Goal: Communication & Community: Answer question/provide support

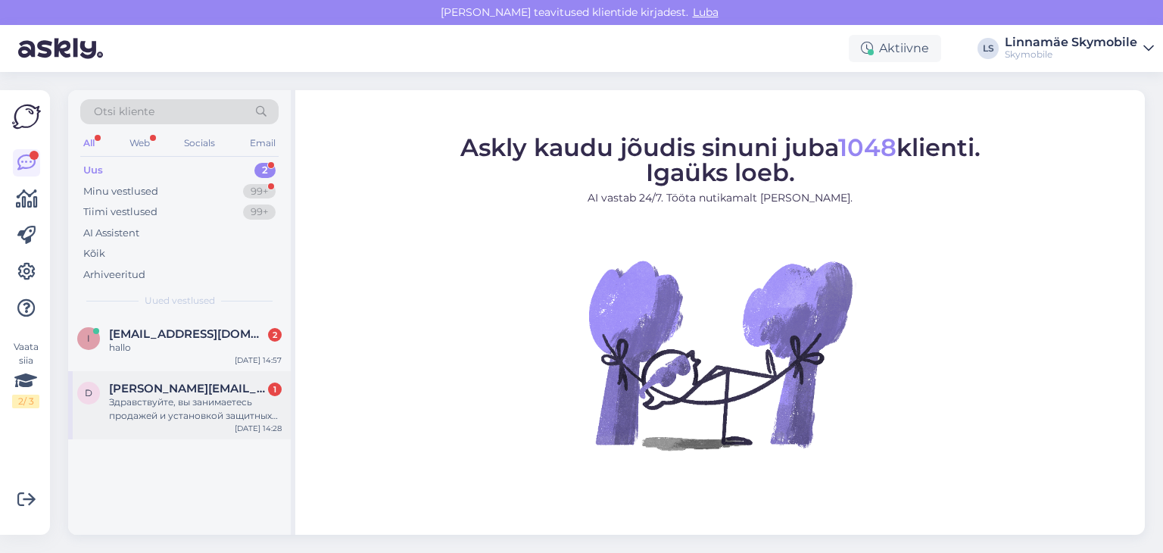
click at [189, 389] on span "[PERSON_NAME][EMAIL_ADDRESS][DOMAIN_NAME]" at bounding box center [187, 389] width 157 height 14
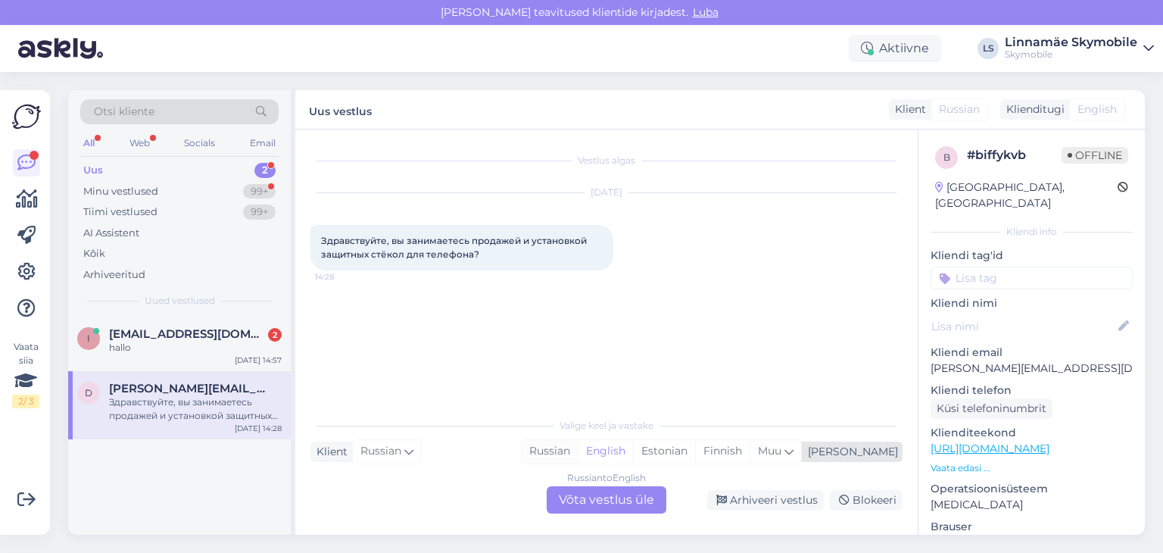
click at [578, 448] on div "Russian" at bounding box center [550, 451] width 56 height 23
click at [993, 267] on input at bounding box center [1032, 278] width 202 height 23
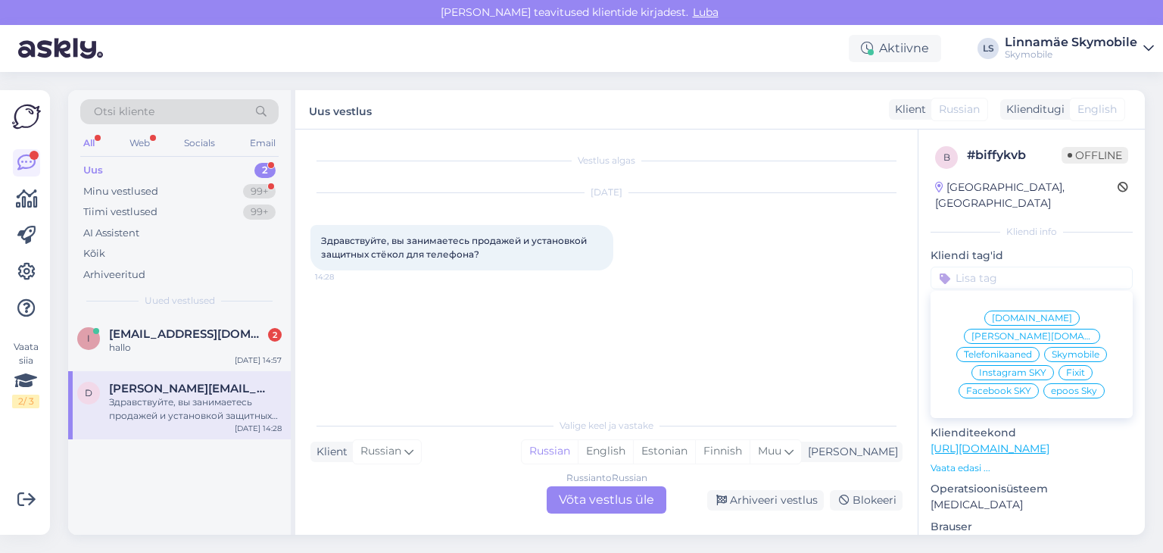
click at [1072, 350] on span "Skymobile" at bounding box center [1076, 354] width 48 height 9
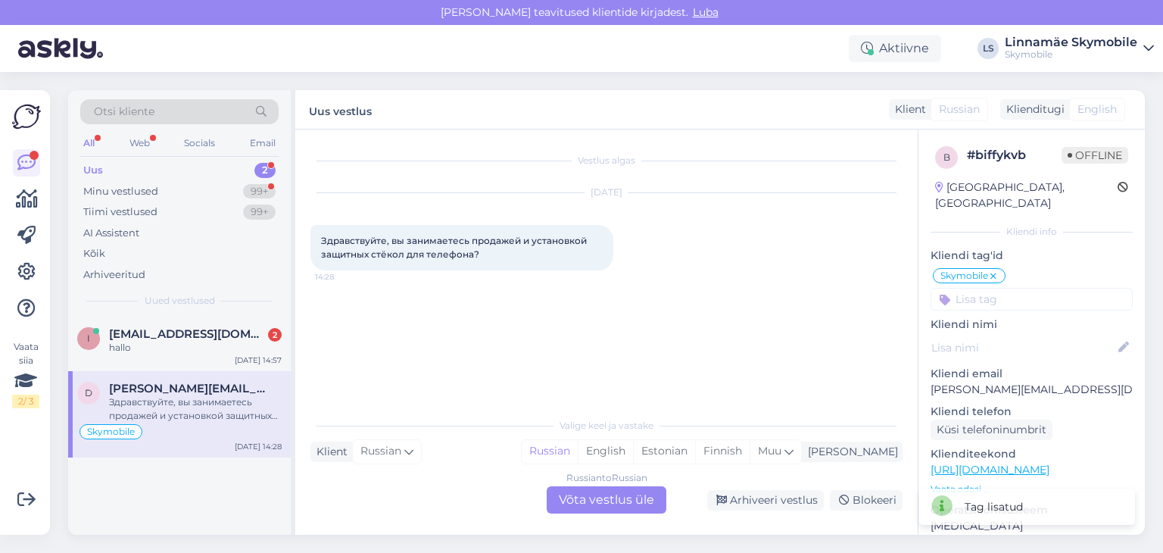
click at [600, 506] on div "Russian to Russian Võta vestlus üle" at bounding box center [607, 499] width 120 height 27
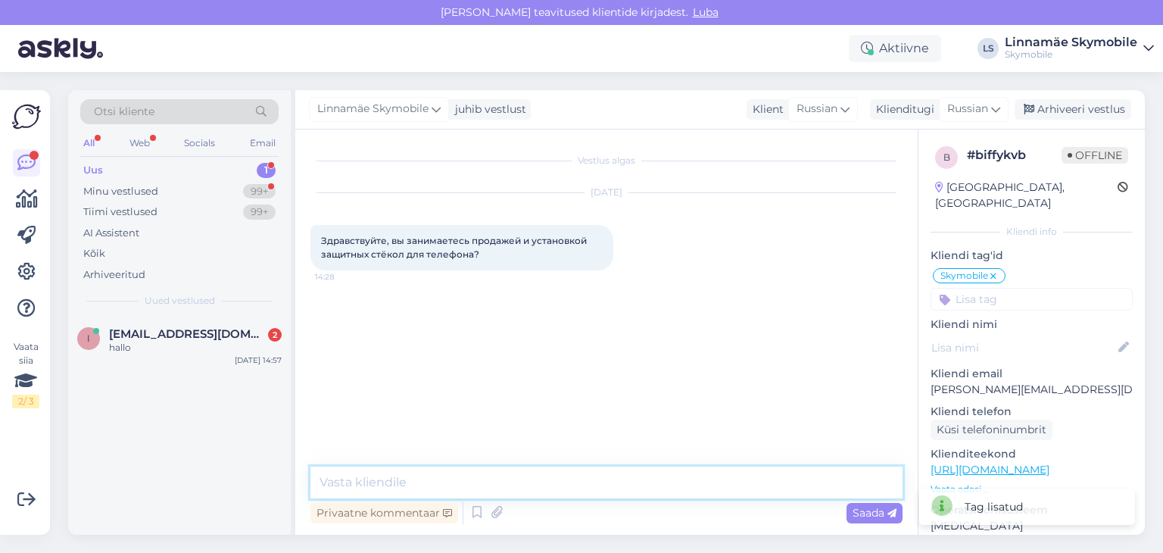
click at [557, 492] on textarea at bounding box center [606, 482] width 592 height 32
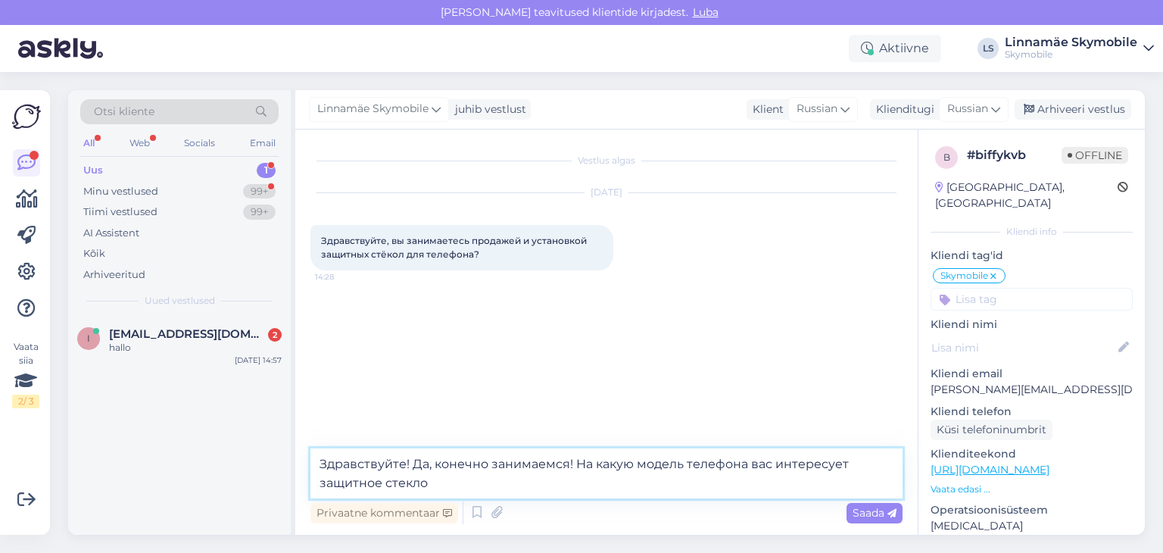
type textarea "Здравствуйте! Да, конечно занимаемся! На какую модель телефона вас интересует з…"
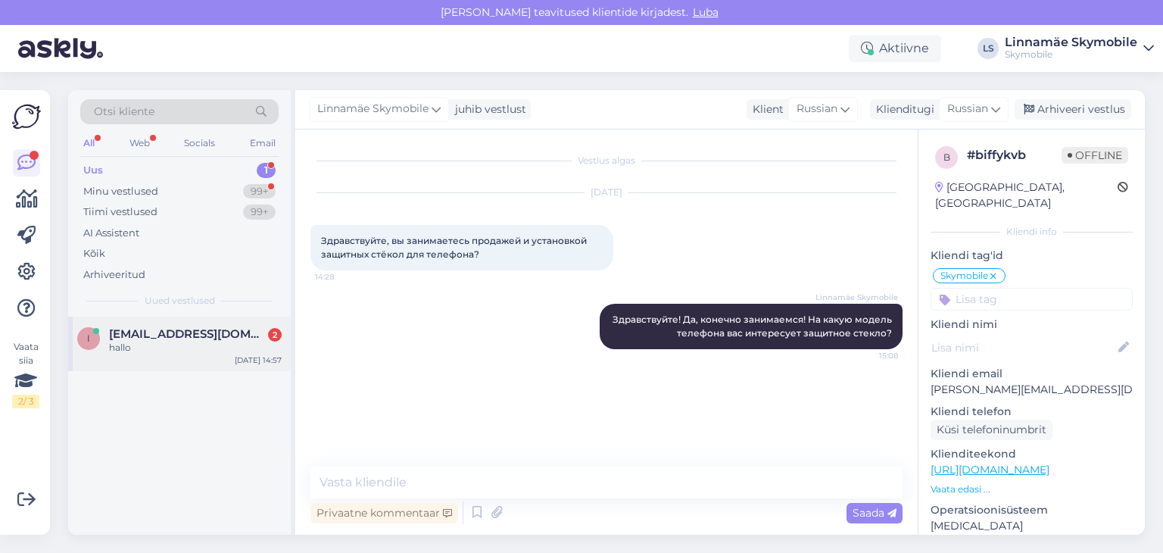
click at [190, 345] on div "hallo" at bounding box center [195, 348] width 173 height 14
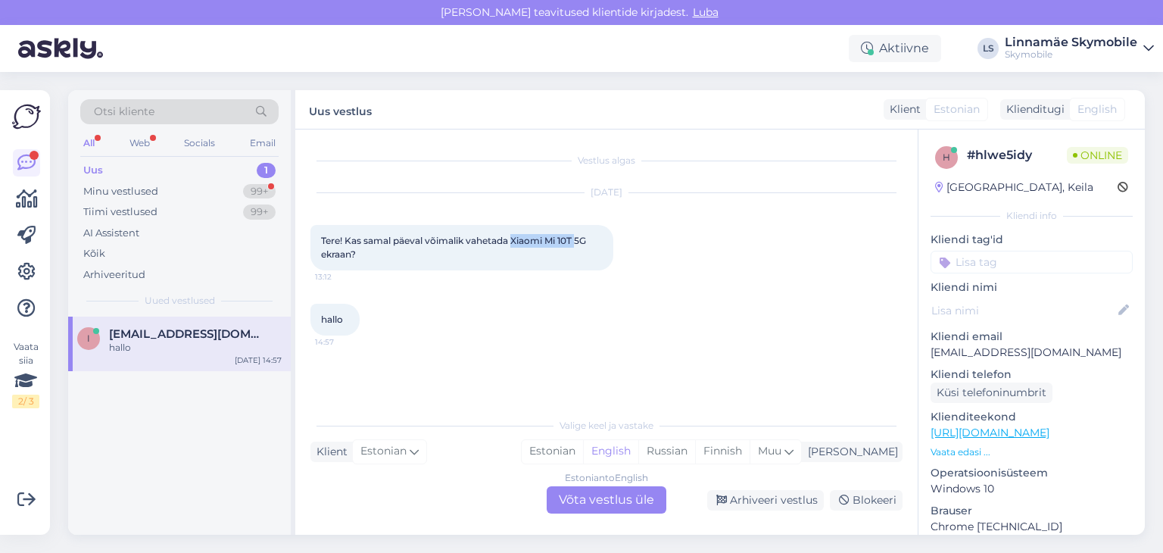
drag, startPoint x: 566, startPoint y: 245, endPoint x: 577, endPoint y: 240, distance: 12.2
click at [577, 240] on span "Tere! Kas samal päeval võimalik vahetada Xiaomi Mi 10T 5G ekraan?" at bounding box center [454, 247] width 267 height 25
click at [576, 240] on span "Tere! Kas samal päeval võimalik vahetada Xiaomi Mi 10T 5G ekraan?" at bounding box center [454, 247] width 267 height 25
click at [569, 239] on span "Tere! Kas samal päeval võimalik vahetada Xiaomi Mi 10T 5G ekraan?" at bounding box center [454, 247] width 267 height 25
click at [560, 238] on span "Tere! Kas samal päeval võimalik vahetada Xiaomi Mi 10T 5G ekraan?" at bounding box center [454, 247] width 267 height 25
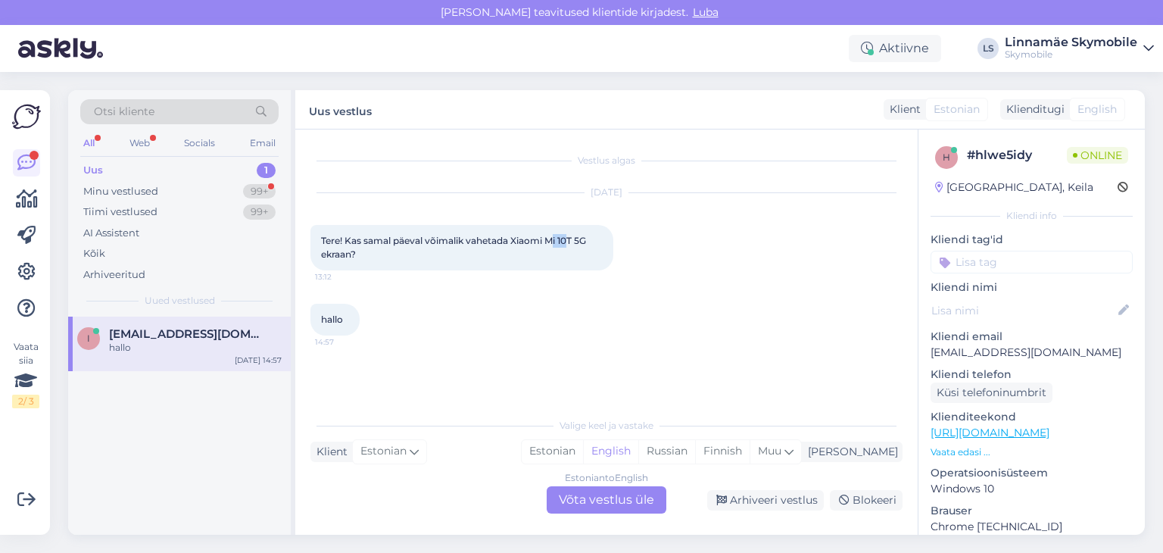
click at [556, 239] on span "Tere! Kas samal päeval võimalik vahetada Xiaomi Mi 10T 5G ekraan?" at bounding box center [454, 247] width 267 height 25
click at [550, 239] on span "Tere! Kas samal päeval võimalik vahetada Xiaomi Mi 10T 5G ekraan?" at bounding box center [454, 247] width 267 height 25
click at [551, 238] on span "Tere! Kas samal päeval võimalik vahetada Xiaomi Mi 10T 5G ekraan?" at bounding box center [454, 247] width 267 height 25
drag, startPoint x: 550, startPoint y: 237, endPoint x: 574, endPoint y: 242, distance: 23.9
click at [574, 242] on span "Tere! Kas samal päeval võimalik vahetada Xiaomi Mi 10T 5G ekraan?" at bounding box center [454, 247] width 267 height 25
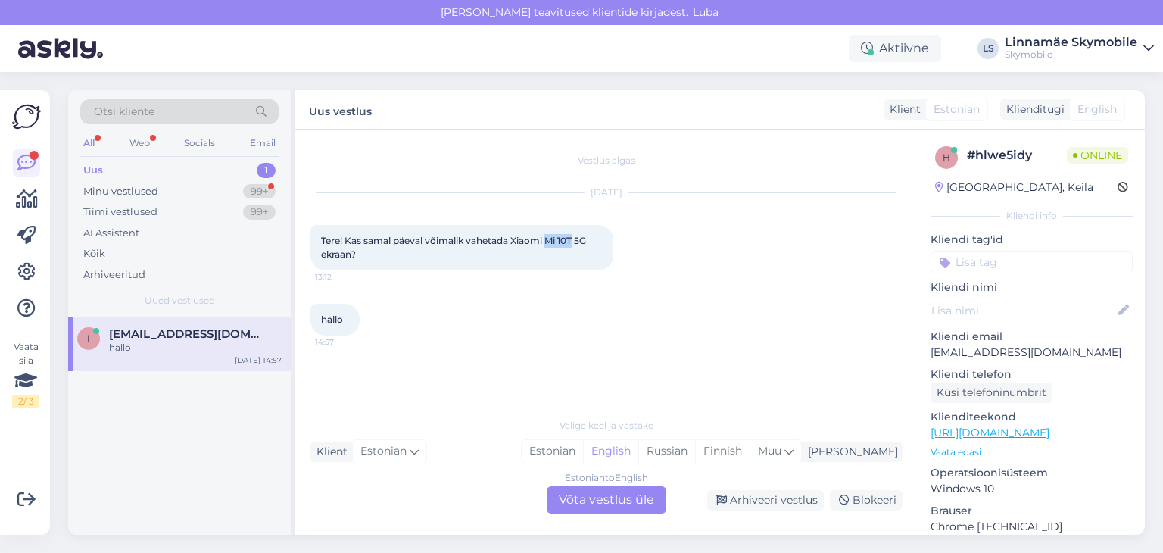
copy span "Mi 10T"
click at [974, 268] on input at bounding box center [1032, 262] width 202 height 23
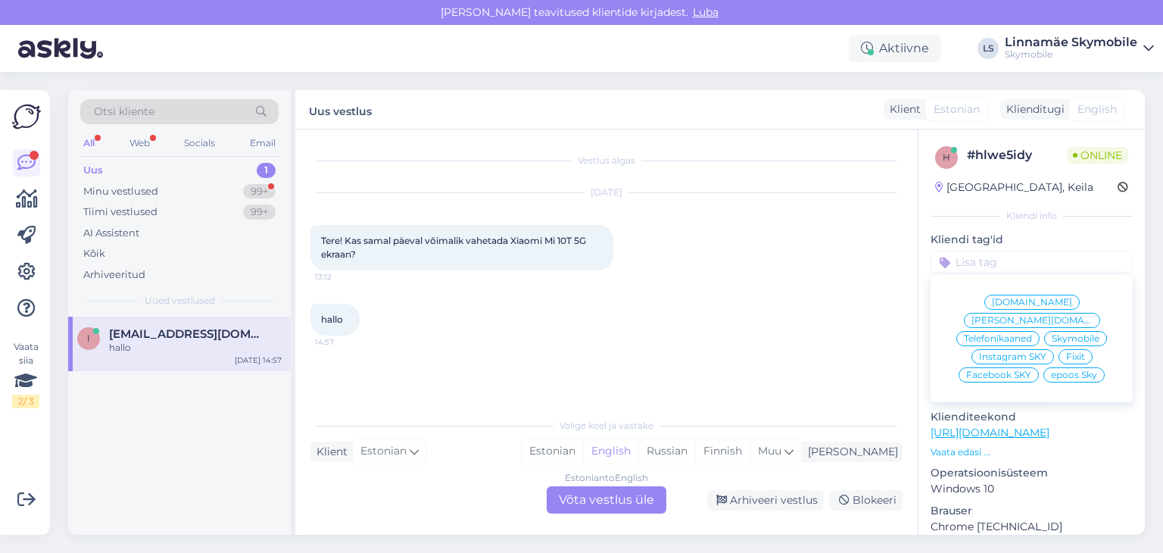
click at [1072, 334] on span "Skymobile" at bounding box center [1076, 338] width 48 height 9
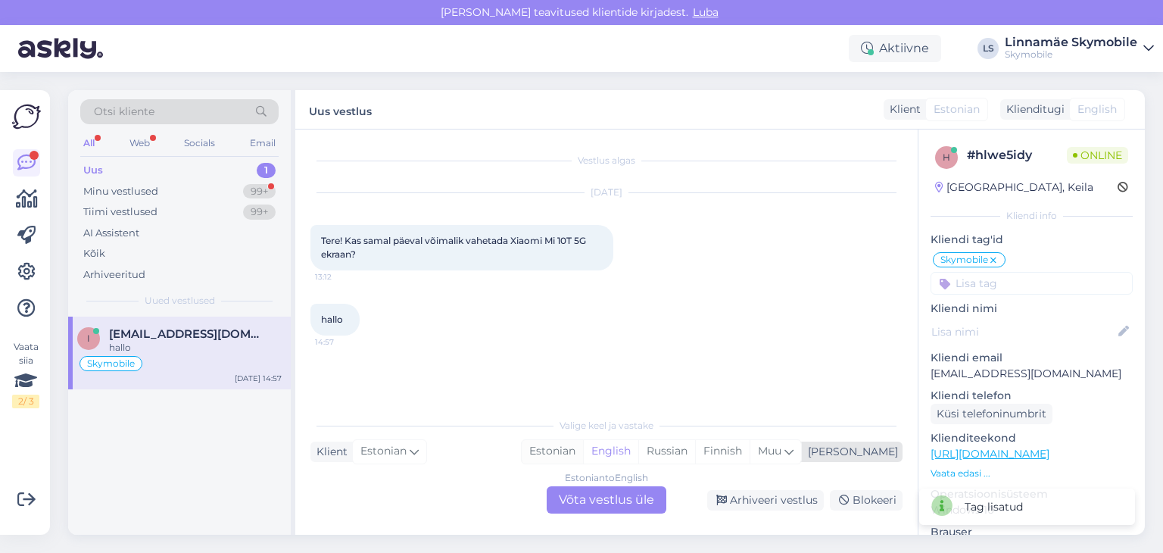
click at [583, 454] on div "Estonian" at bounding box center [552, 451] width 61 height 23
click at [606, 499] on div "Estonian to Estonian Võta vestlus üle" at bounding box center [607, 499] width 120 height 27
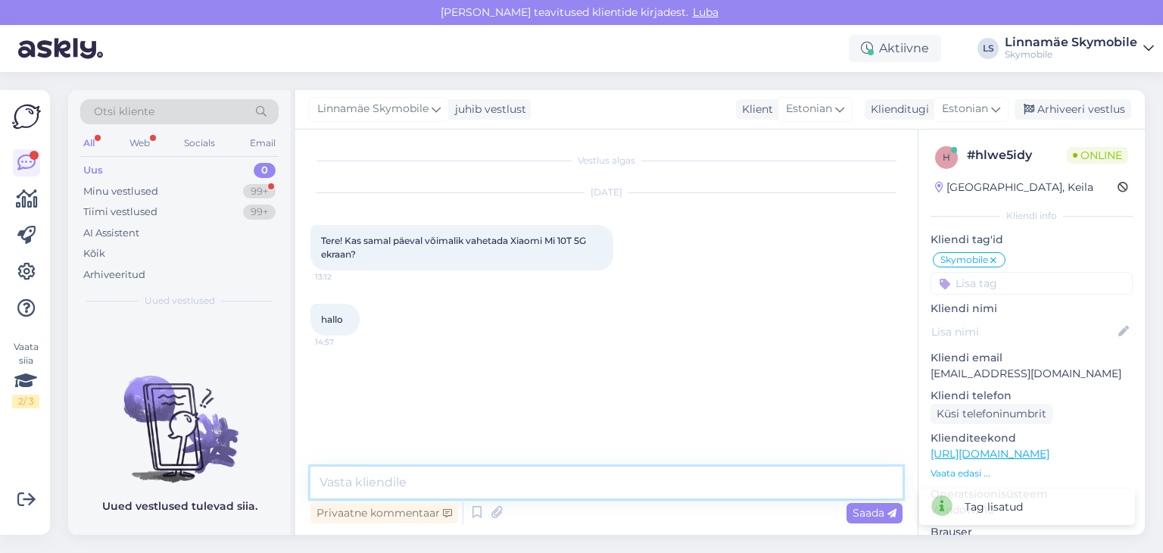
click at [582, 476] on textarea at bounding box center [606, 482] width 592 height 32
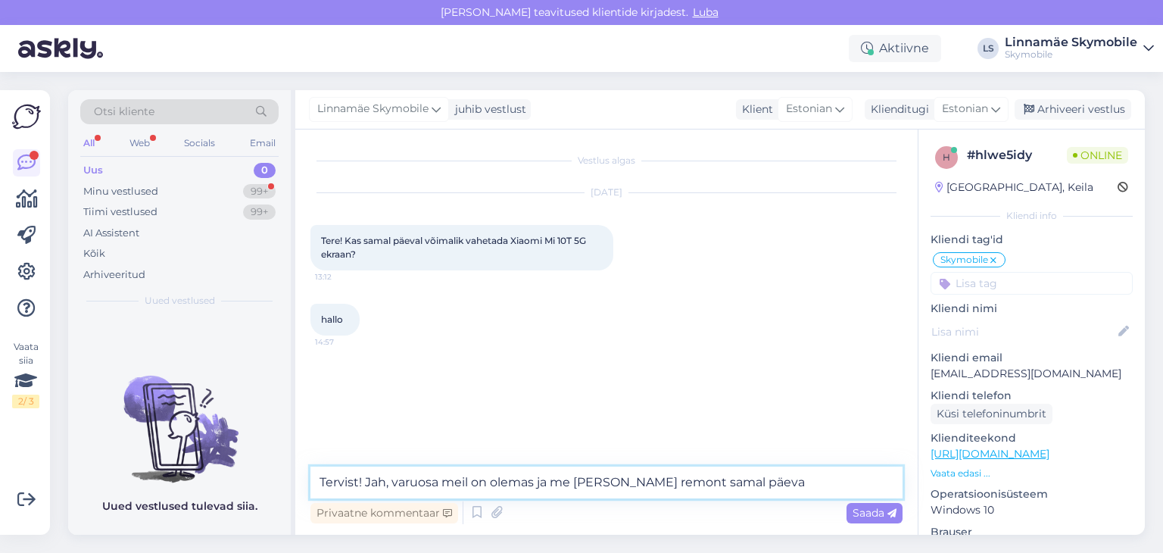
type textarea "Tervist! Jah, varuosa meil on olemas ja me [PERSON_NAME] remont samal päeval"
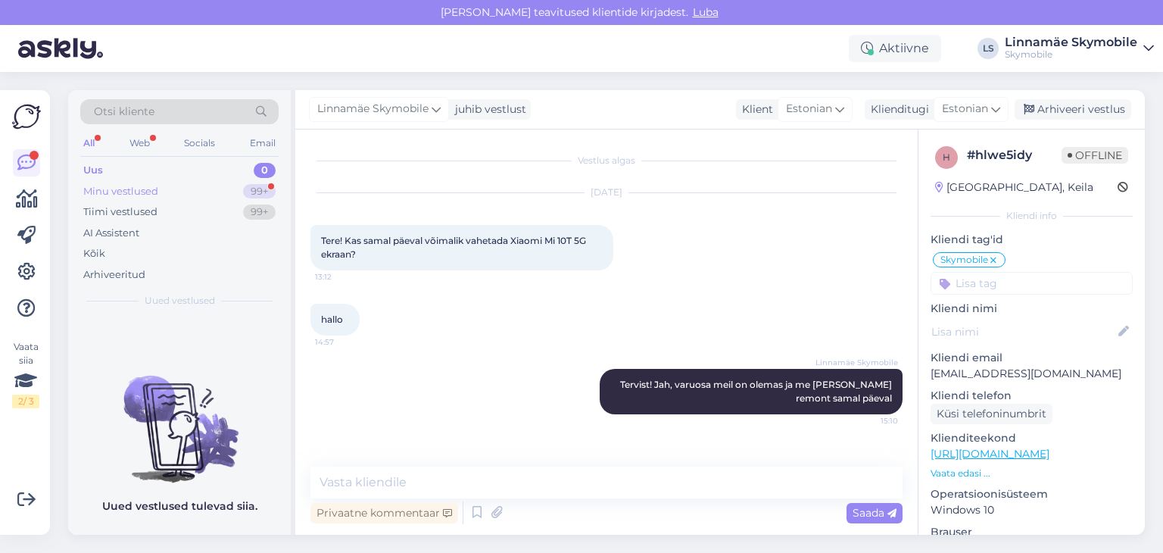
click at [110, 189] on div "Minu vestlused" at bounding box center [120, 191] width 75 height 15
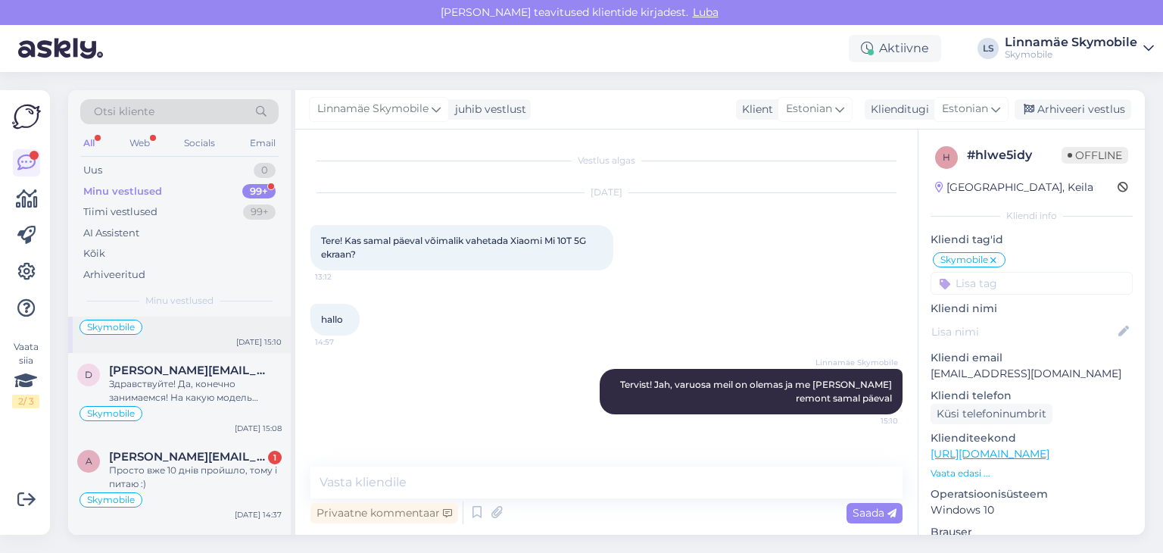
scroll to position [76, 0]
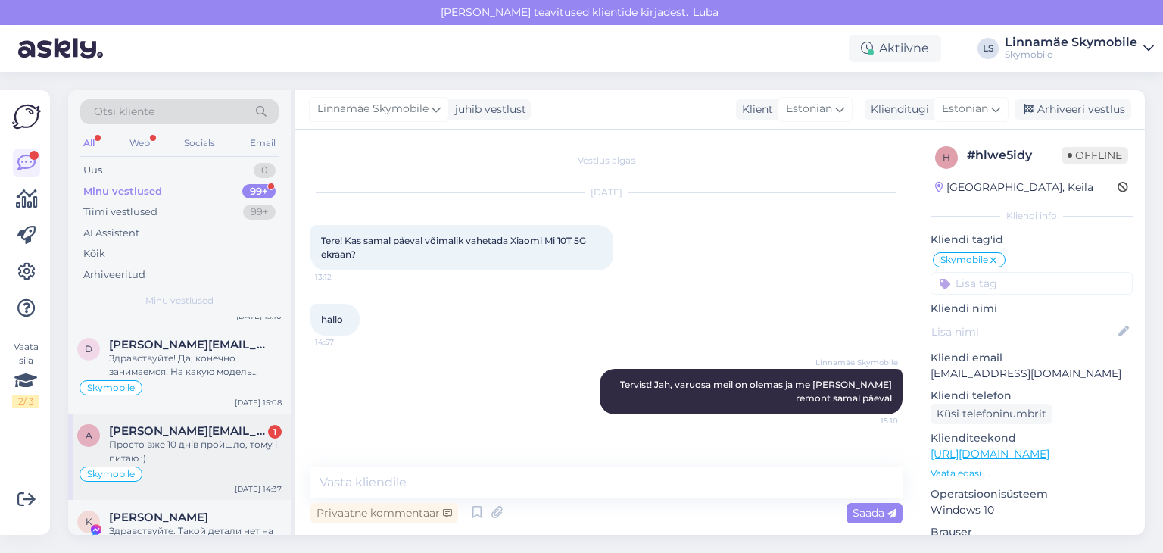
click at [192, 438] on div "Просто вже 10 днів пройшло, тому і питаю :)" at bounding box center [195, 451] width 173 height 27
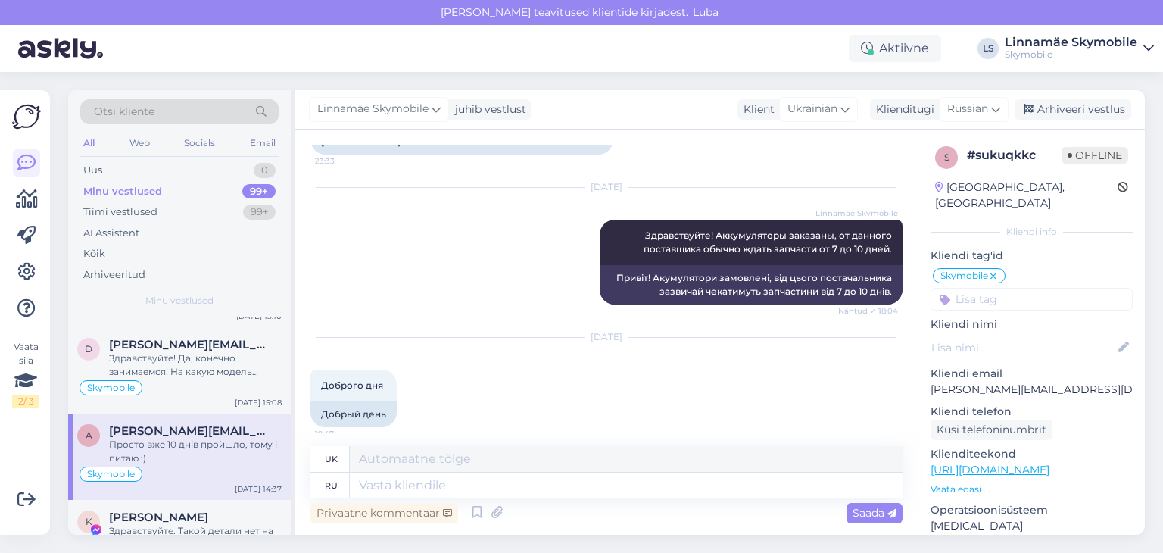
scroll to position [1058, 0]
